Goal: Task Accomplishment & Management: Manage account settings

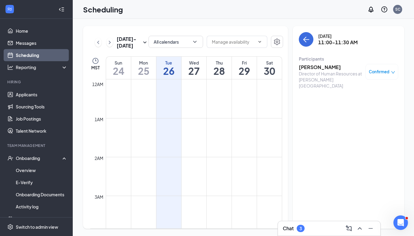
scroll to position [417, 0]
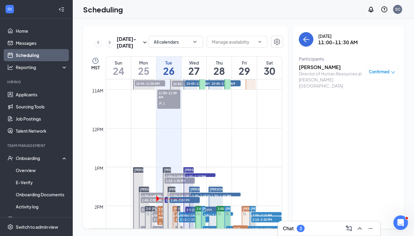
click at [165, 66] on h1 "26" at bounding box center [169, 71] width 25 height 10
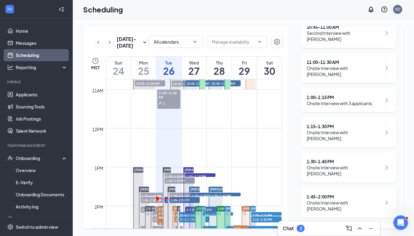
scroll to position [210, 0]
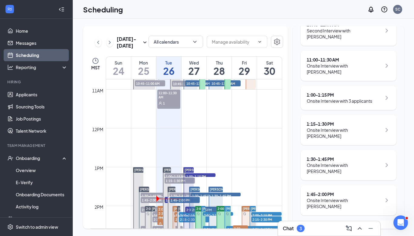
click at [360, 198] on div "Onsite Interview with Ardria Peterson" at bounding box center [344, 204] width 75 height 12
click at [327, 191] on div "1:45 - 2:00 PM" at bounding box center [344, 194] width 75 height 6
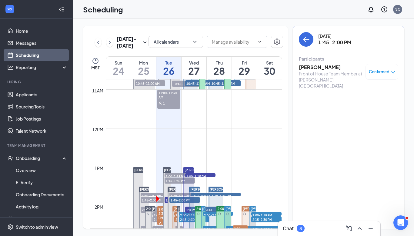
click at [305, 64] on h3 "Ardria Peterson" at bounding box center [331, 67] width 64 height 7
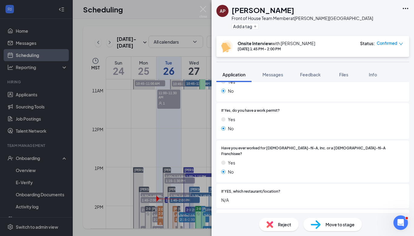
scroll to position [196, 0]
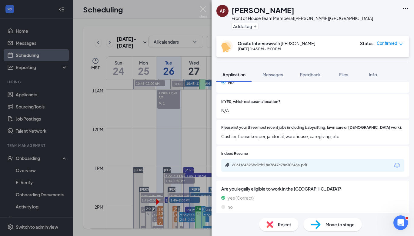
click at [286, 159] on div "6061f64593bd9df18e7847c78c30548a.pdf" at bounding box center [312, 165] width 183 height 13
click at [286, 163] on div "6061f64593bd9df18e7847c78c30548a.pdf" at bounding box center [274, 165] width 85 height 5
click at [164, 111] on div "AP Ardria Peterson Front of House Team Member at Gibson Boulevard Add a tag Ons…" at bounding box center [207, 118] width 414 height 236
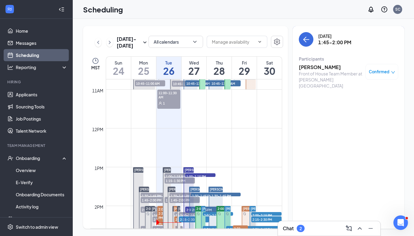
click at [171, 66] on h1 "26" at bounding box center [169, 71] width 25 height 10
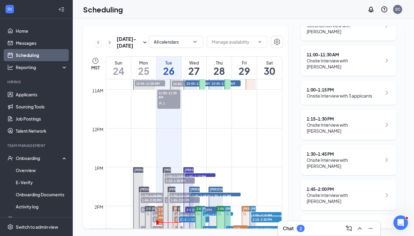
scroll to position [216, 0]
click at [349, 86] on div "1:00 - 1:15 PM" at bounding box center [340, 89] width 66 height 6
click at [386, 88] on icon "ChevronRight" at bounding box center [387, 91] width 7 height 7
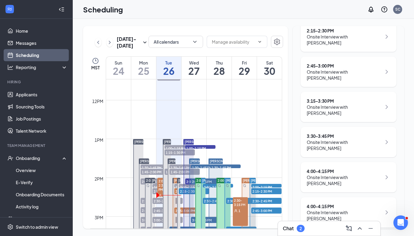
scroll to position [446, 0]
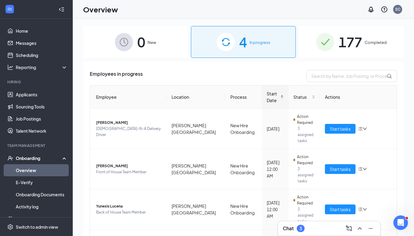
scroll to position [31, 0]
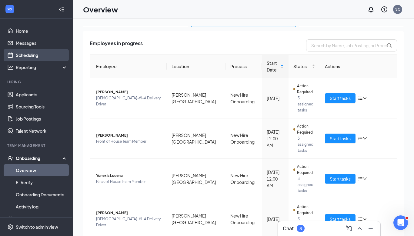
click at [36, 55] on link "Scheduling" at bounding box center [42, 55] width 52 height 12
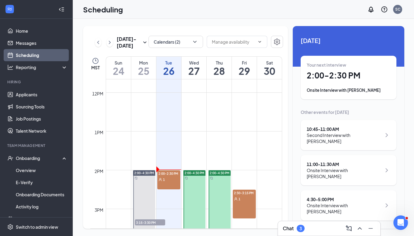
scroll to position [468, 0]
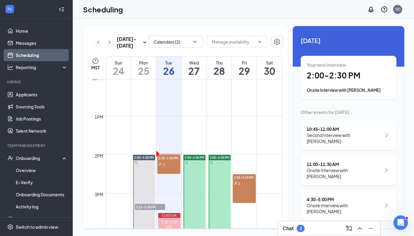
click at [162, 168] on div "2:00-2:30 PM 1" at bounding box center [168, 164] width 23 height 19
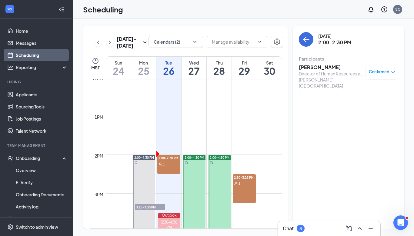
click at [329, 67] on h3 "[PERSON_NAME]" at bounding box center [331, 67] width 64 height 7
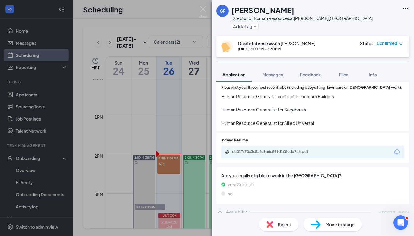
scroll to position [229, 0]
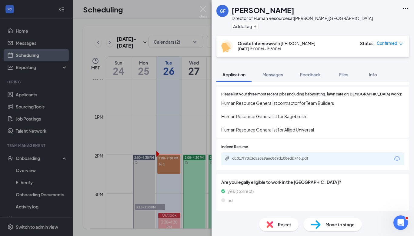
click at [289, 155] on div "dc017f70c3c5a8a9a6c869d108edb746.pdf" at bounding box center [312, 159] width 183 height 13
click at [289, 154] on div "dc017f70c3c5a8a9a6c869d108edb746.pdf" at bounding box center [312, 159] width 183 height 13
click at [295, 142] on div "dc017f70c3c5a8a9a6c869d108edb746.pdf" at bounding box center [273, 139] width 81 height 10
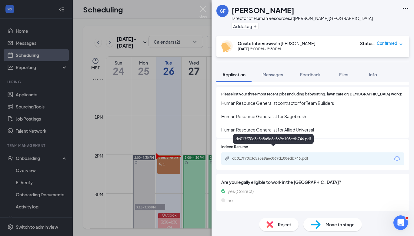
click at [282, 156] on div "dc017f70c3c5a8a9a6c869d108edb746.pdf" at bounding box center [274, 158] width 85 height 5
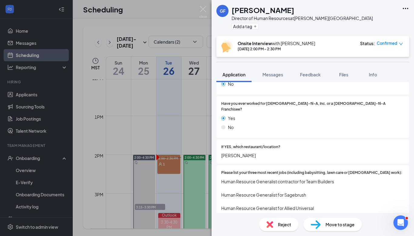
scroll to position [150, 0]
drag, startPoint x: 222, startPoint y: 148, endPoint x: 262, endPoint y: 148, distance: 40.1
click at [262, 153] on span "[PERSON_NAME]" at bounding box center [312, 156] width 183 height 7
click at [263, 103] on span "Have you ever worked for [DEMOGRAPHIC_DATA]-fil-A, Inc. or a [DEMOGRAPHIC_DATA]…" at bounding box center [312, 107] width 183 height 12
drag, startPoint x: 234, startPoint y: 9, endPoint x: 309, endPoint y: 8, distance: 74.9
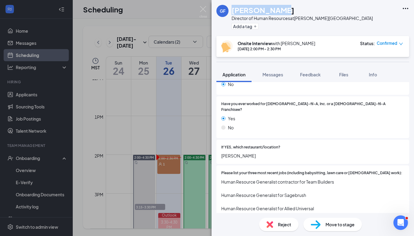
click at [309, 9] on div "[PERSON_NAME]" at bounding box center [302, 10] width 141 height 10
copy h1 "[PERSON_NAME]"
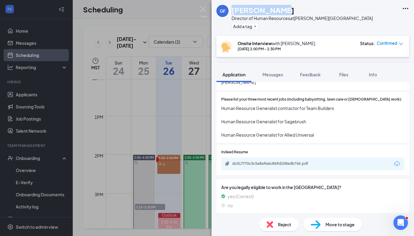
scroll to position [239, 0]
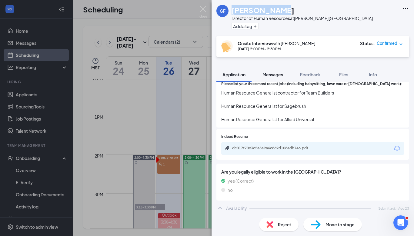
click at [268, 74] on span "Messages" at bounding box center [273, 74] width 21 height 5
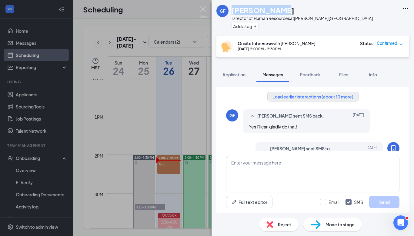
click at [281, 98] on button "Load earlier interactions (about 10 more)" at bounding box center [313, 97] width 91 height 10
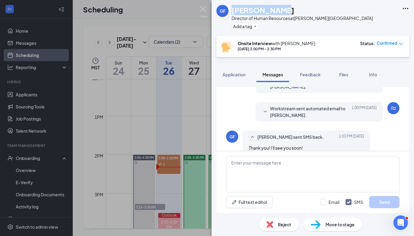
scroll to position [503, 0]
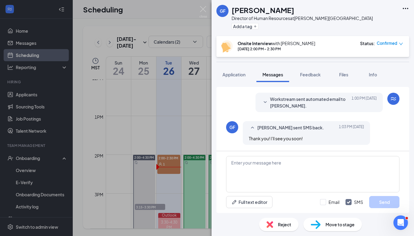
click at [99, 150] on div "[PERSON_NAME] [PERSON_NAME] Director of Human Resources at [PERSON_NAME][GEOGRA…" at bounding box center [207, 118] width 414 height 236
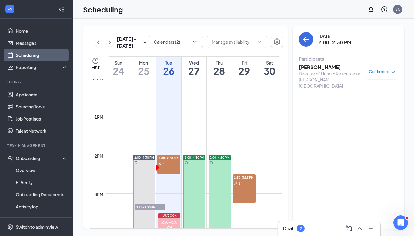
click at [162, 159] on span "2:00-2:30 PM" at bounding box center [168, 158] width 23 height 6
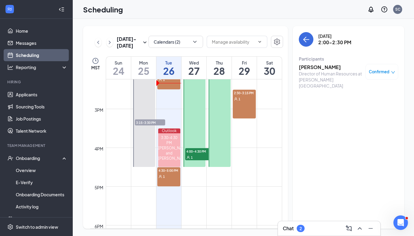
scroll to position [595, 0]
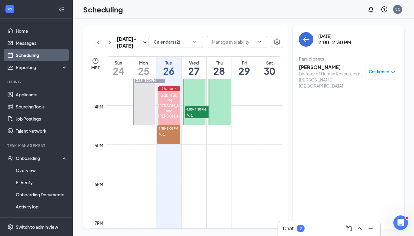
click at [167, 131] on div "1" at bounding box center [168, 134] width 23 height 6
click at [174, 109] on div "[PERSON_NAME] and [PERSON_NAME]" at bounding box center [169, 110] width 22 height 15
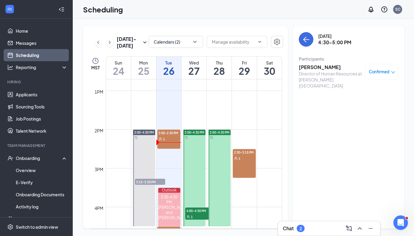
scroll to position [492, 0]
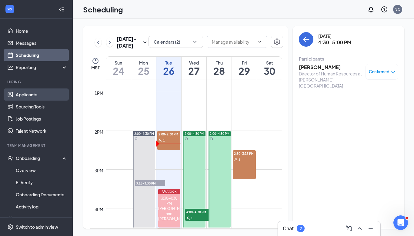
click at [30, 96] on link "Applicants" at bounding box center [42, 95] width 52 height 12
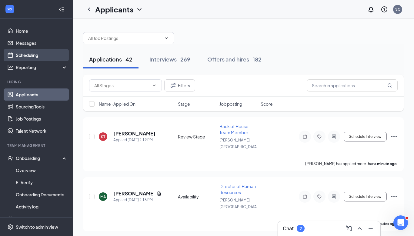
click at [18, 55] on link "Scheduling" at bounding box center [42, 55] width 52 height 12
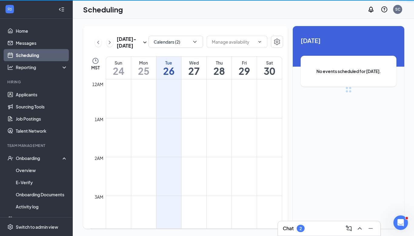
scroll to position [298, 0]
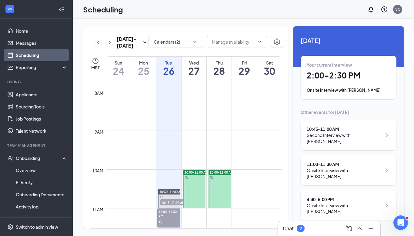
click at [173, 69] on h1 "26" at bounding box center [169, 71] width 25 height 10
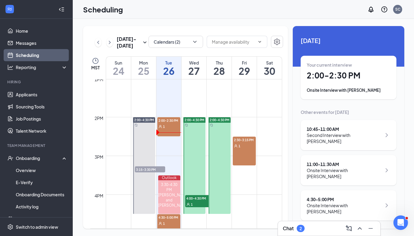
scroll to position [522, 0]
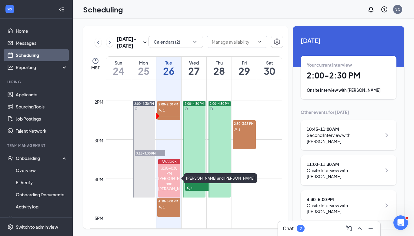
click at [167, 170] on div "3:30-4:30 PM" at bounding box center [169, 171] width 22 height 10
click at [167, 205] on div "1" at bounding box center [168, 207] width 23 height 6
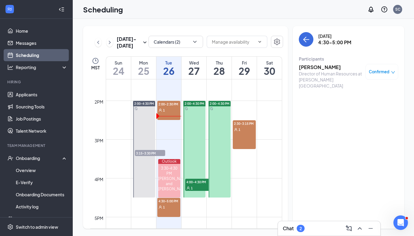
click at [196, 186] on div "1" at bounding box center [200, 188] width 30 height 6
click at [190, 148] on div at bounding box center [195, 149] width 22 height 97
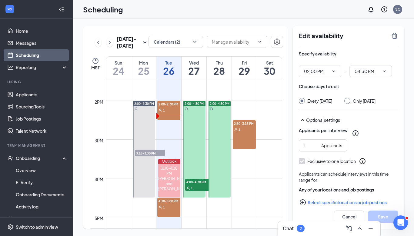
click at [199, 183] on span "4:00-4:30 PM" at bounding box center [200, 182] width 30 height 6
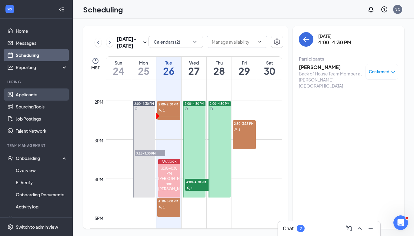
click at [24, 97] on link "Applicants" at bounding box center [42, 95] width 52 height 12
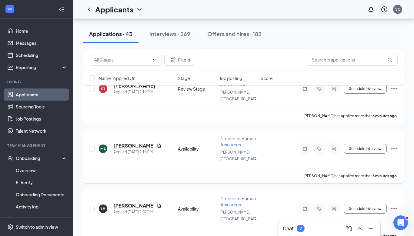
scroll to position [110, 0]
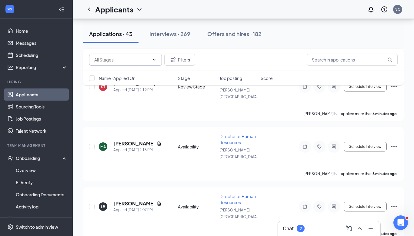
click at [143, 64] on span at bounding box center [125, 60] width 73 height 12
click at [127, 85] on div "Review Stage (15)" at bounding box center [111, 88] width 35 height 7
type input "Review Stage (15)"
